Goal: Task Accomplishment & Management: Use online tool/utility

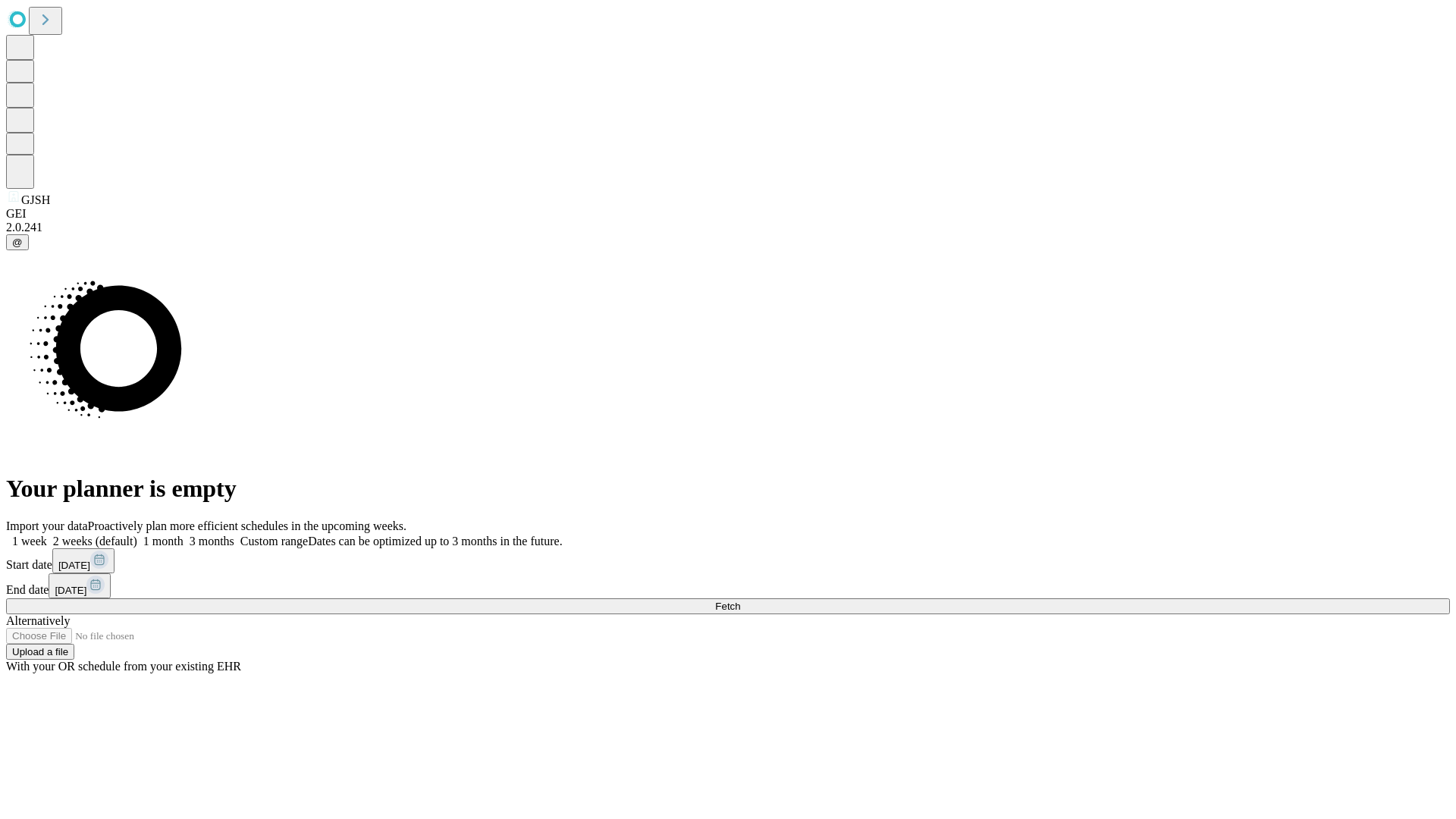
click at [740, 601] on span "Fetch" at bounding box center [727, 606] width 25 height 11
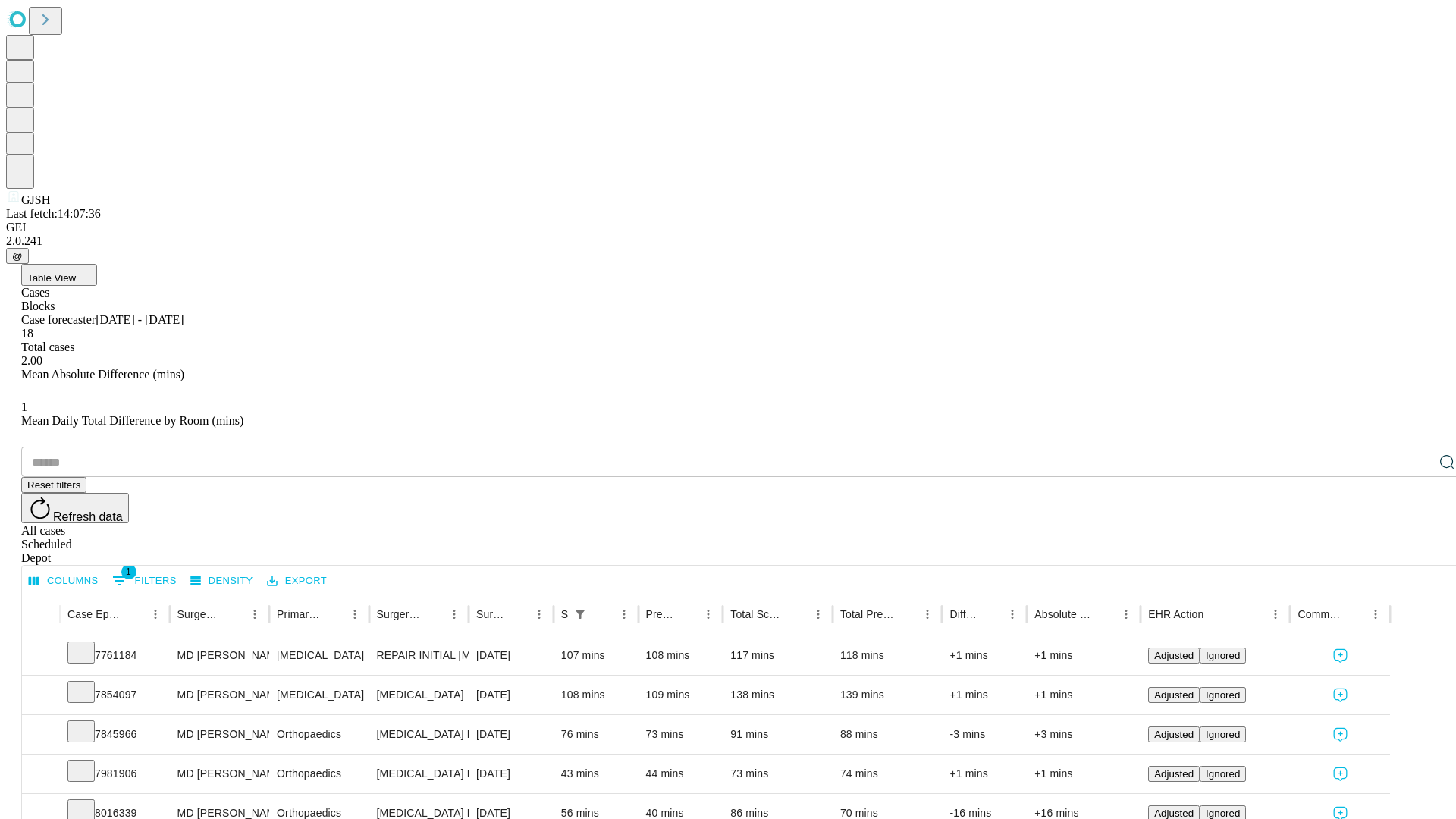
click at [1416, 551] on div "Depot" at bounding box center [743, 557] width 1443 height 14
